Goal: Use online tool/utility: Use online tool/utility

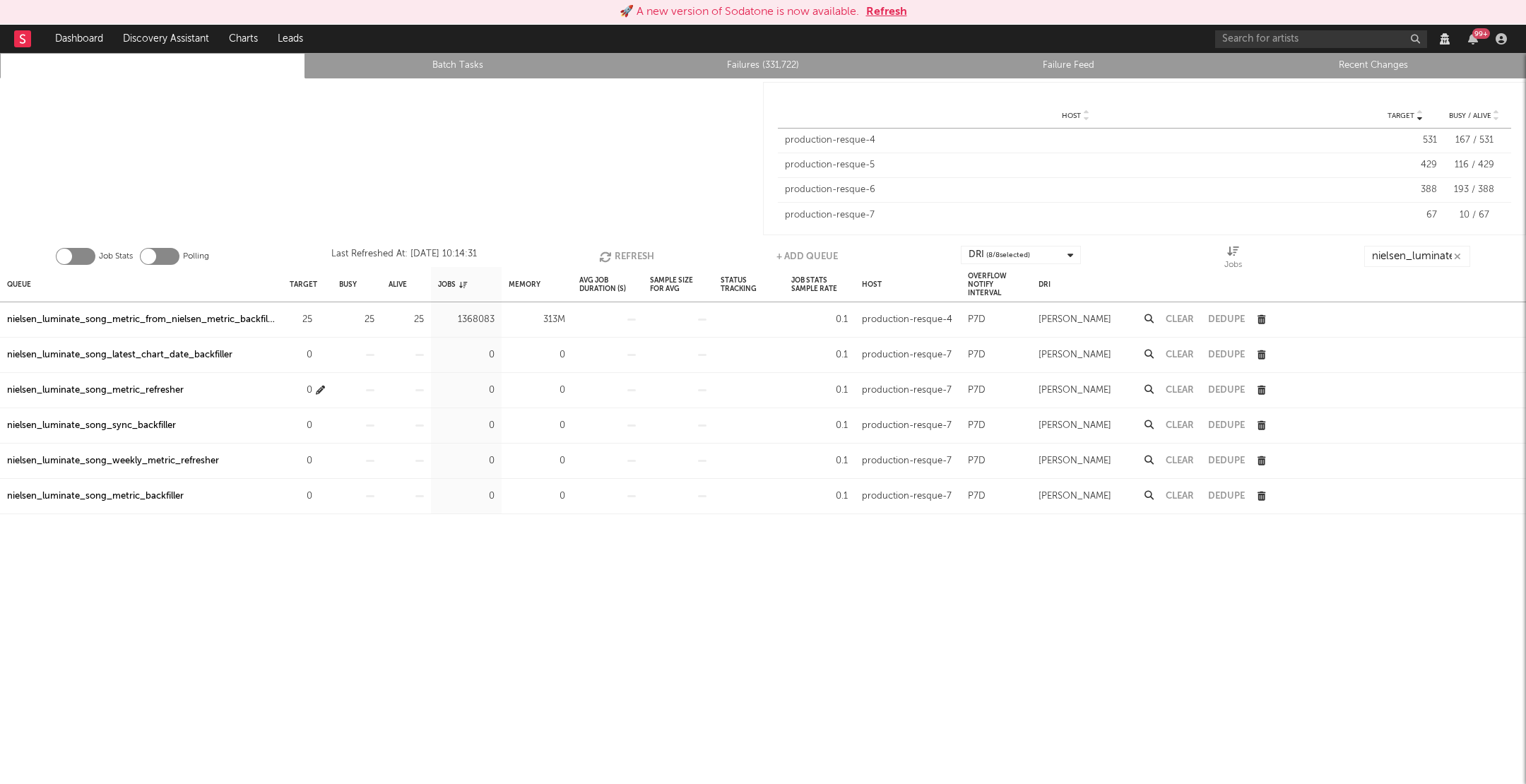
click at [322, 387] on icon "button" at bounding box center [320, 390] width 9 height 9
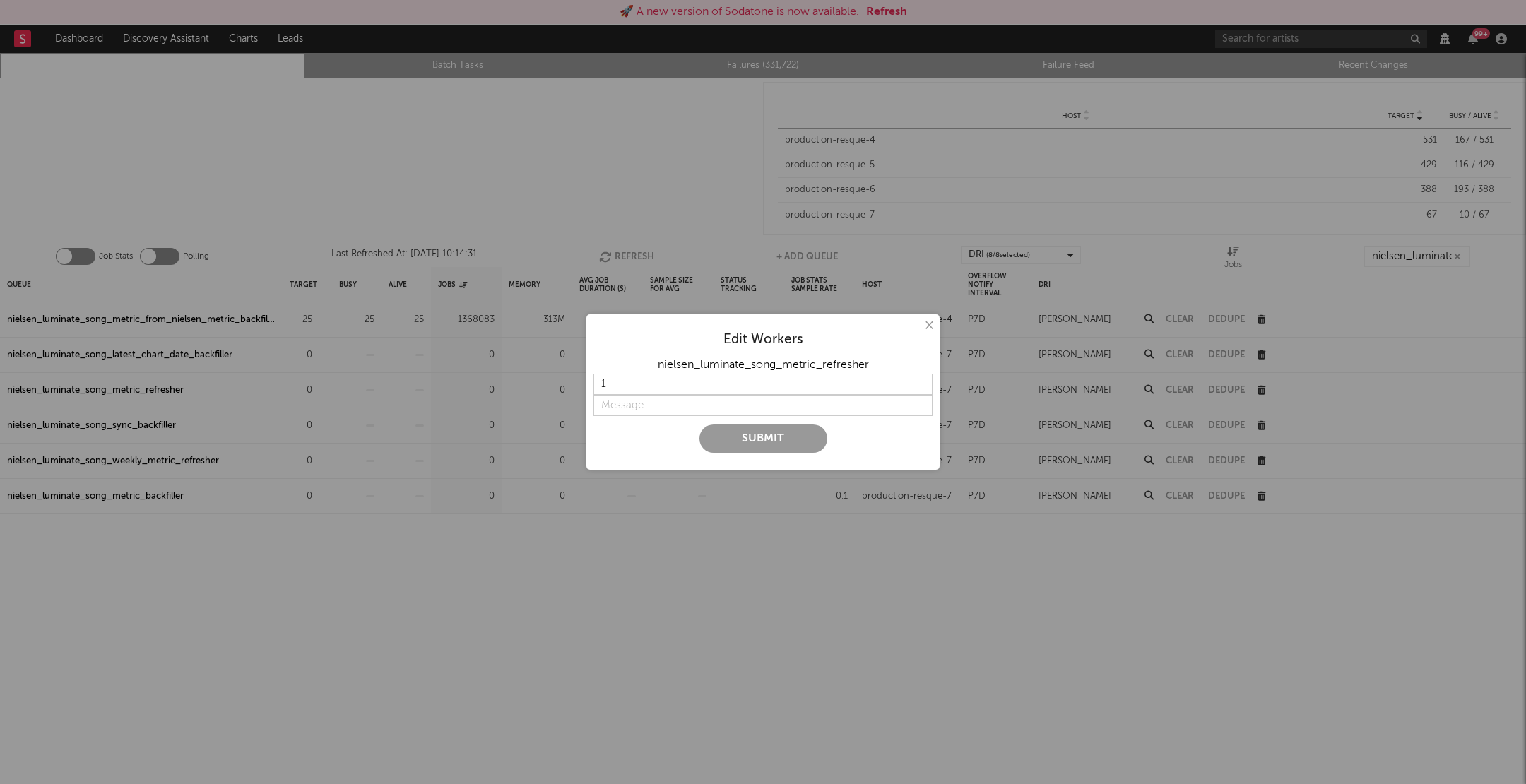
click at [923, 323] on button "×" at bounding box center [927, 325] width 15 height 15
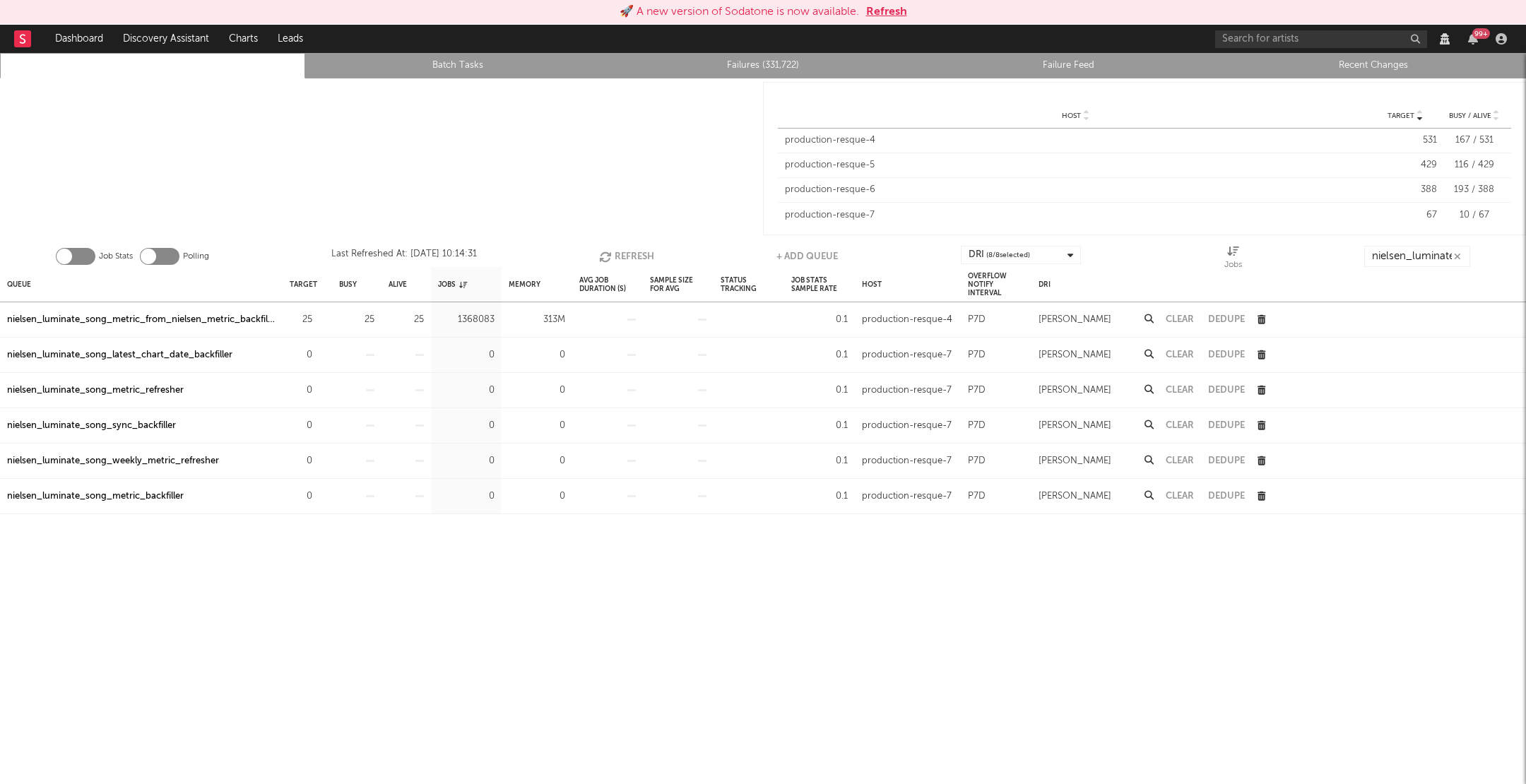
click at [603, 251] on icon "button" at bounding box center [607, 256] width 15 height 12
click at [320, 387] on icon "button" at bounding box center [320, 390] width 9 height 9
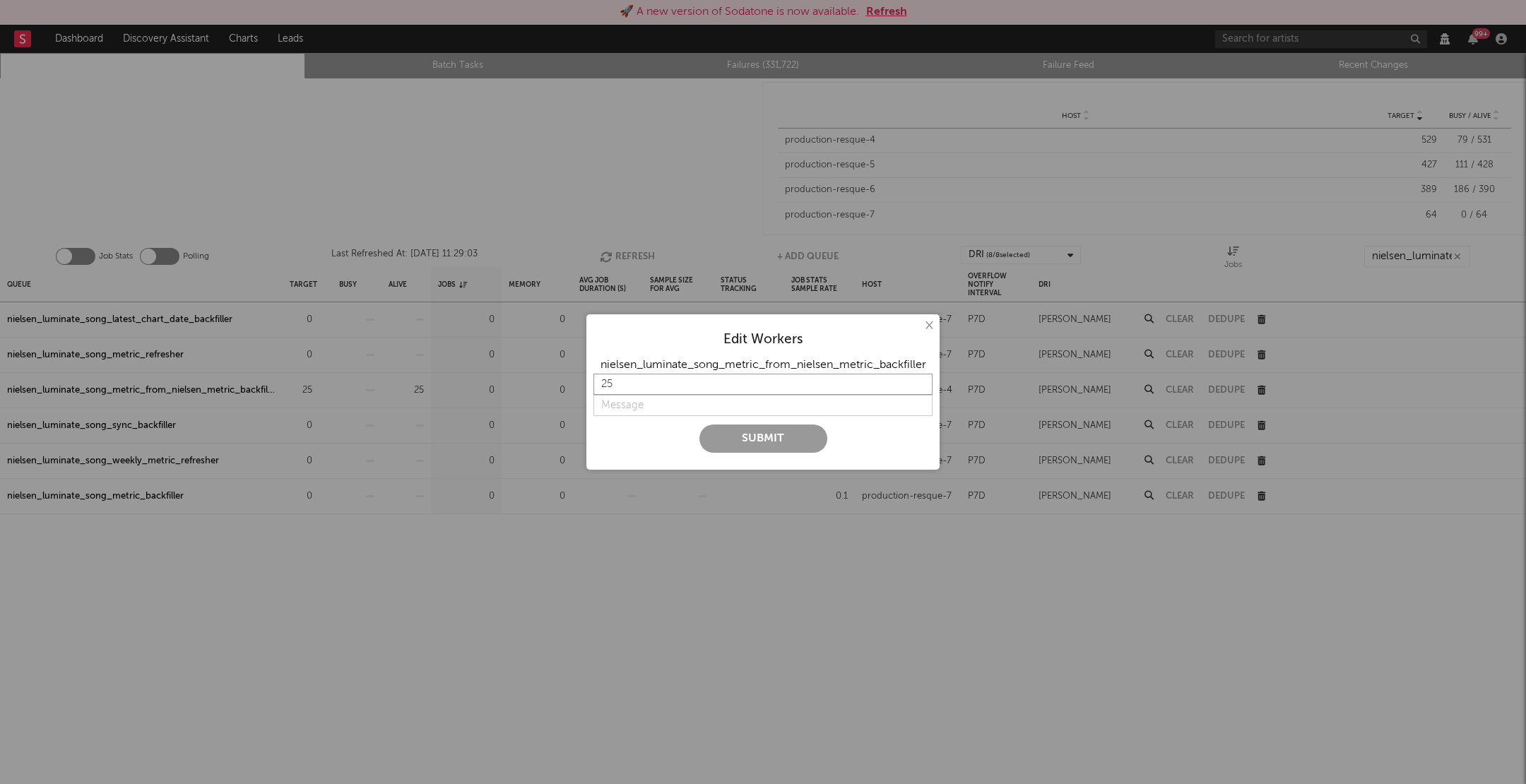
click at [614, 375] on input "25" at bounding box center [763, 384] width 339 height 21
click at [616, 377] on input "25" at bounding box center [763, 384] width 339 height 21
click at [618, 382] on input "25" at bounding box center [763, 384] width 339 height 21
type input "2"
type input "0"
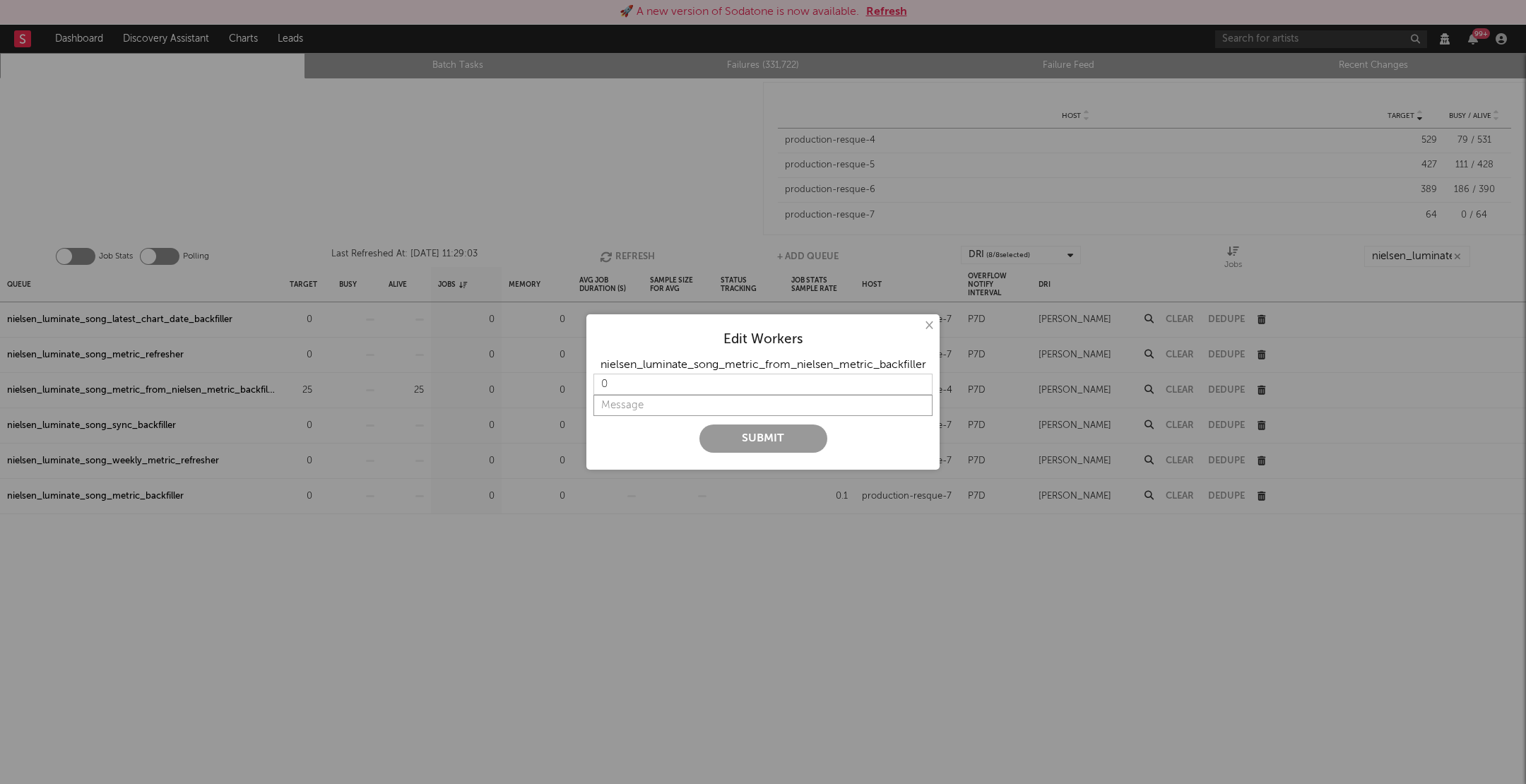
click at [621, 399] on input "string" at bounding box center [763, 405] width 339 height 21
type input "off"
click at [719, 434] on button "Submit" at bounding box center [763, 438] width 128 height 28
